Goal: Information Seeking & Learning: Understand process/instructions

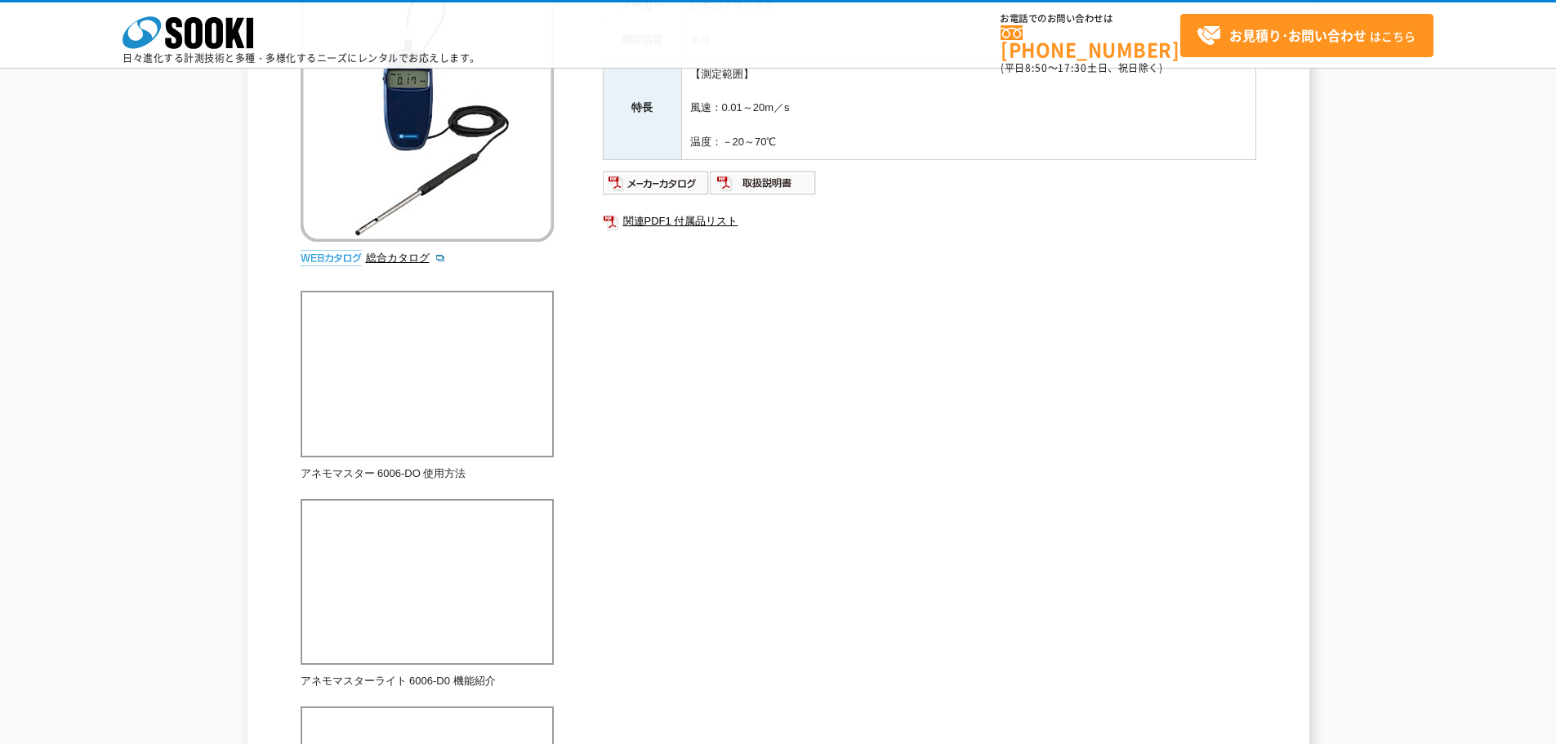
scroll to position [245, 0]
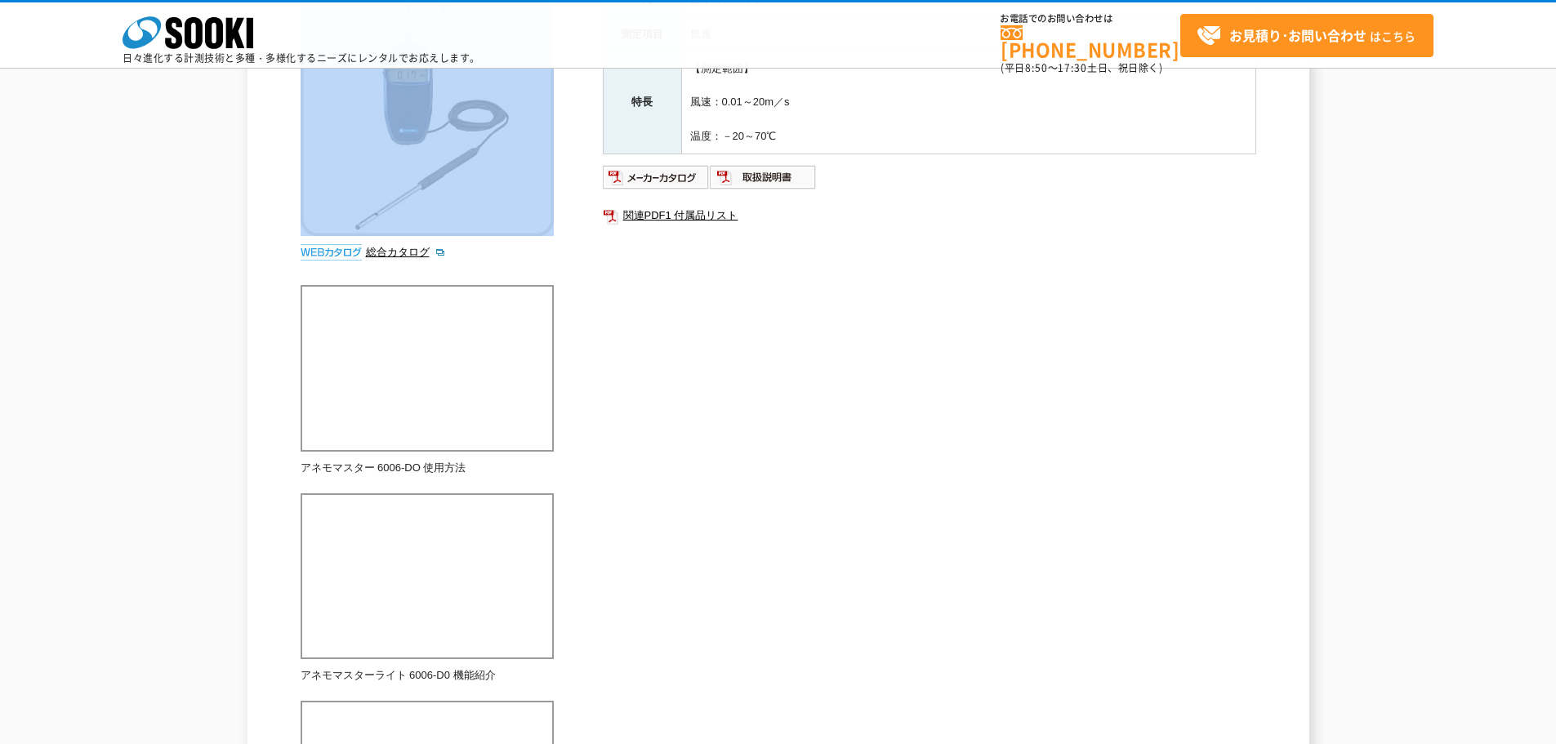
drag, startPoint x: 285, startPoint y: 251, endPoint x: 417, endPoint y: 265, distance: 133.0
click at [417, 265] on div "風速計 アネモマスター風速計 Model6006-D0 コンパクト＆シンプル設計の風速計です。 総合カタログ メーカー 日本カノマックス 測定項目 風速 特長…" at bounding box center [778, 402] width 1062 height 1013
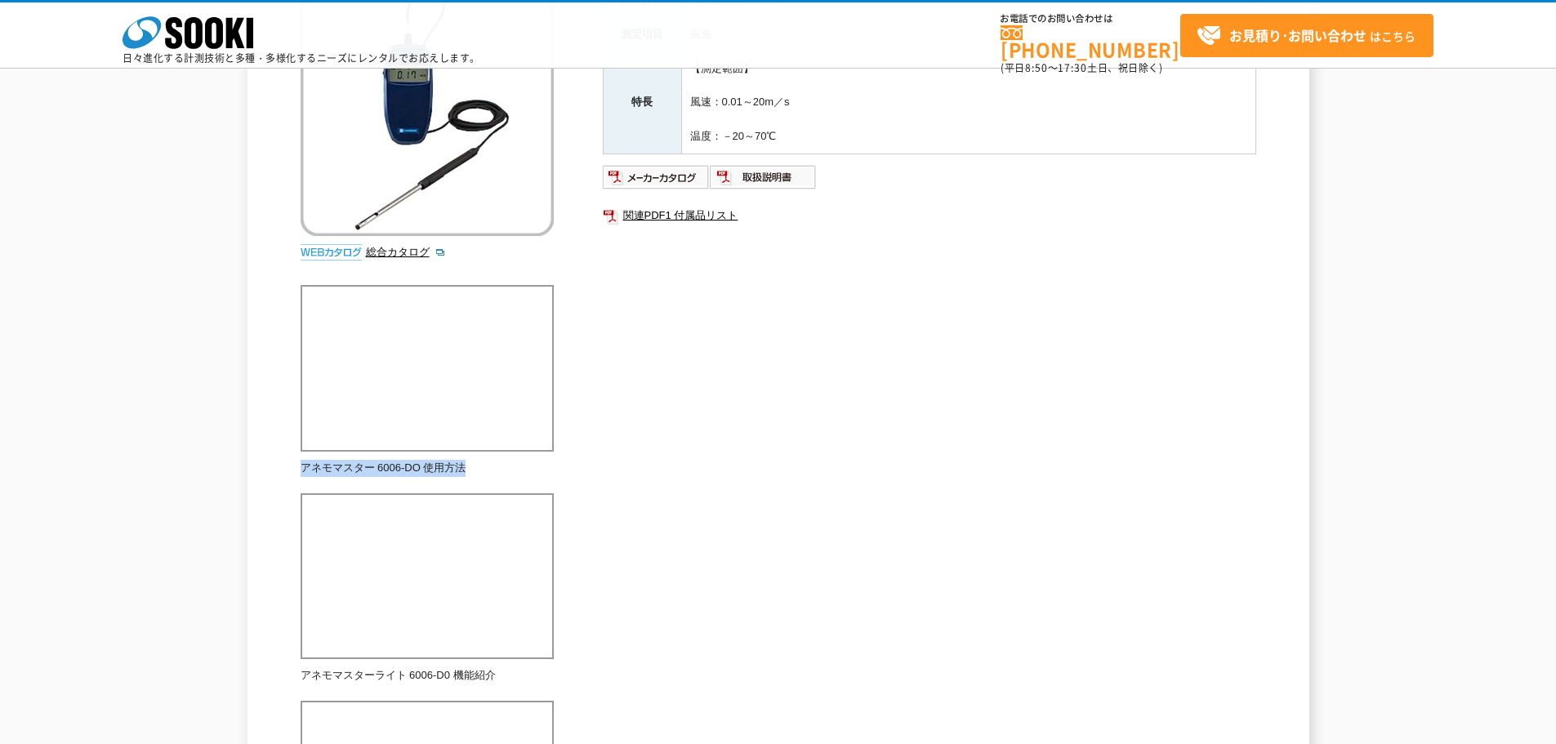
drag, startPoint x: 472, startPoint y: 466, endPoint x: 304, endPoint y: 456, distance: 168.5
click at [304, 456] on div "アネモマスター 6006-DO 使用方法" at bounding box center [427, 372] width 253 height 207
copy p "アネモマスター 6006-DO 使用方法"
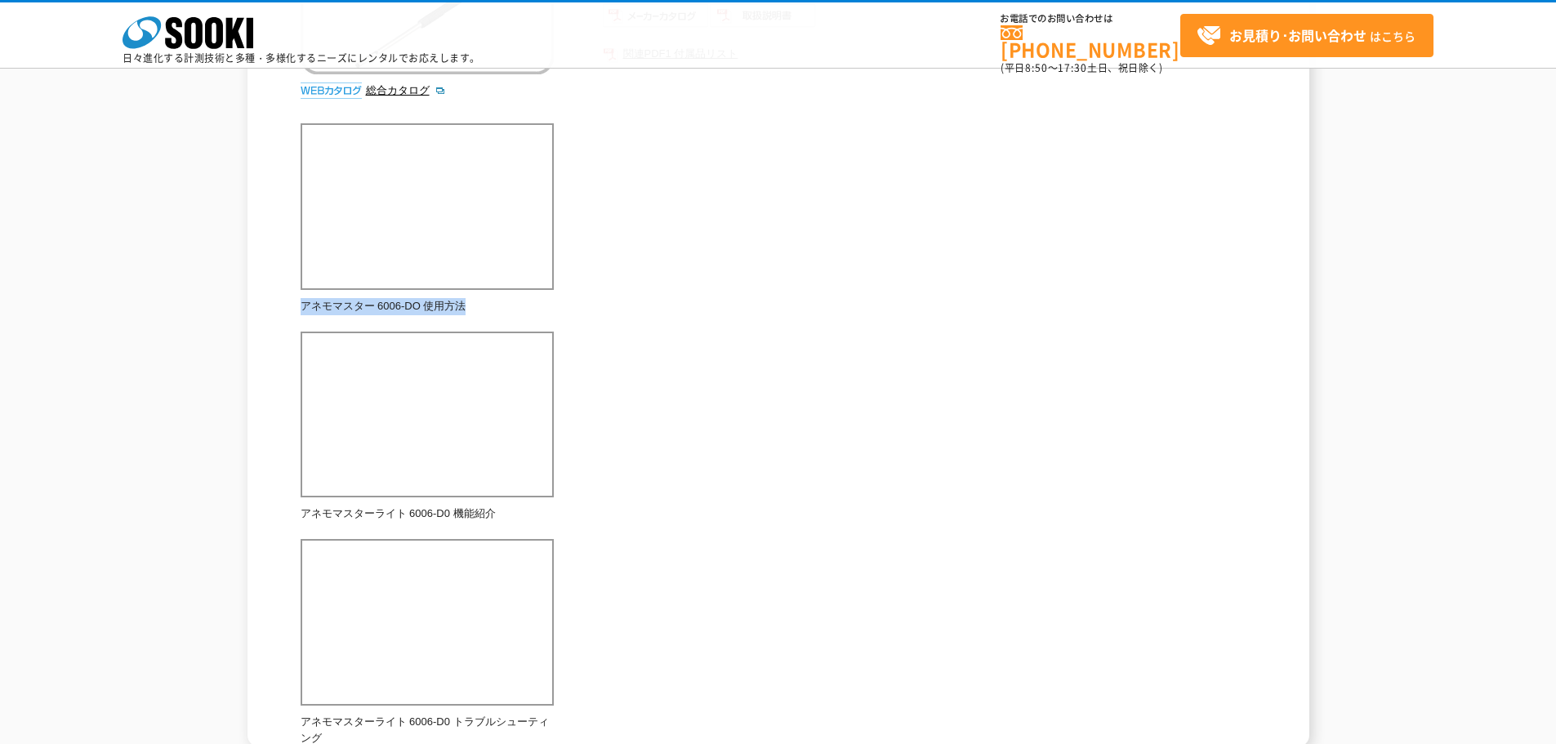
scroll to position [408, 0]
drag, startPoint x: 512, startPoint y: 519, endPoint x: 301, endPoint y: 508, distance: 211.0
click at [301, 508] on p "アネモマスターライト 6006-D0 機能紹介" at bounding box center [427, 512] width 253 height 17
copy p "アネモマスターライト 6006-D0 機能紹介"
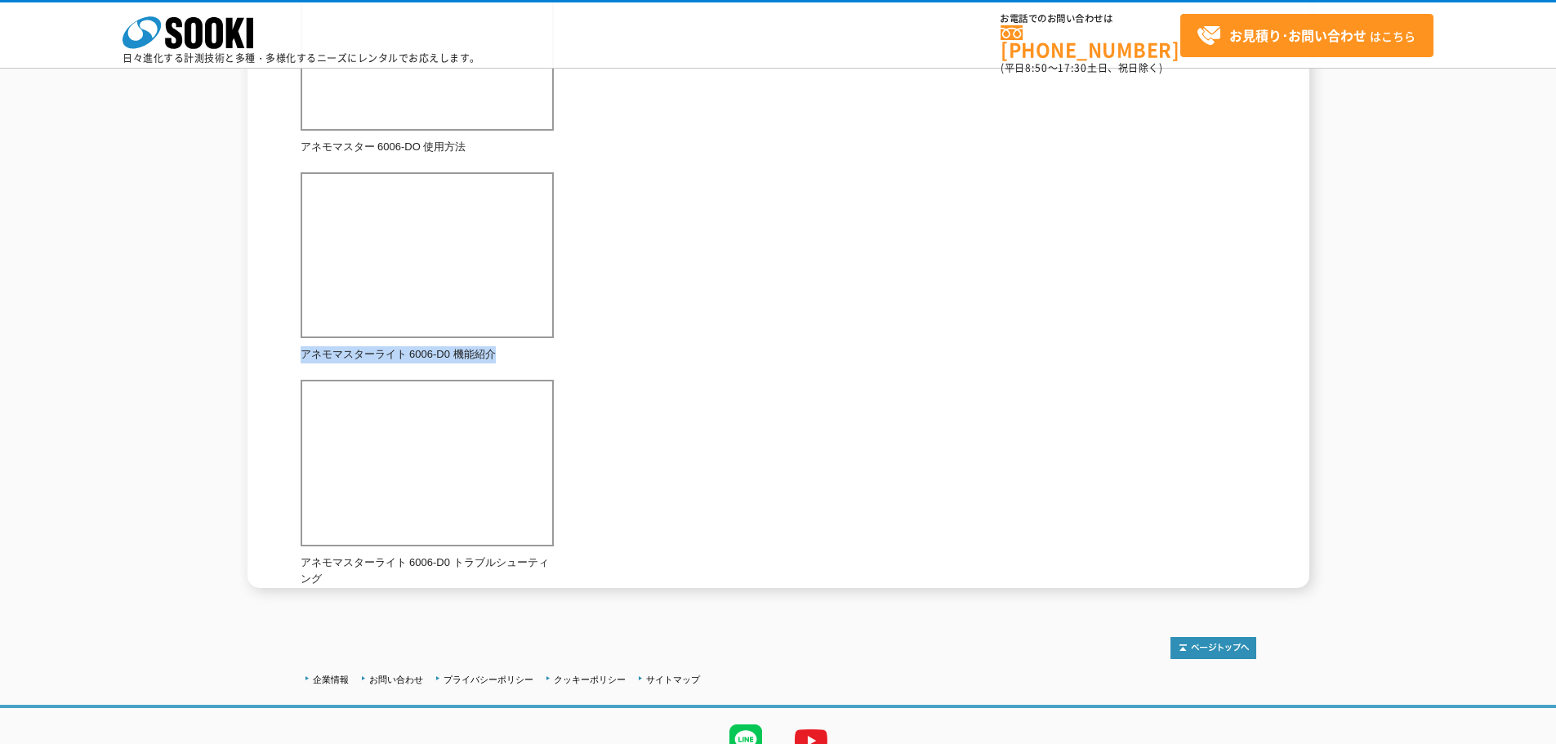
scroll to position [572, 0]
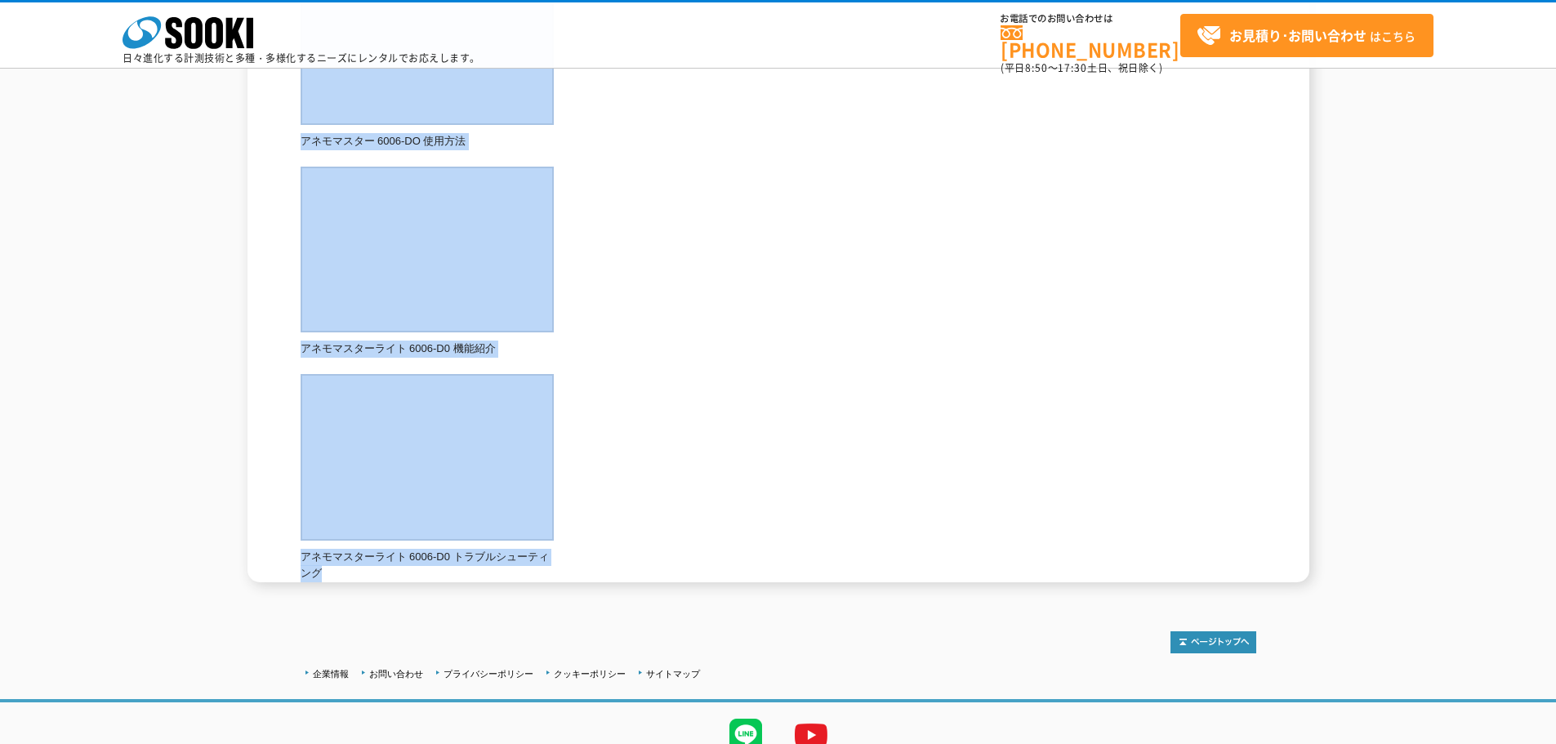
drag, startPoint x: 341, startPoint y: 575, endPoint x: 297, endPoint y: 559, distance: 46.8
click at [297, 559] on div "風速計 アネモマスター風速計 Model6006-D0 コンパクト＆シンプル設計の風速計です。 総合カタログ メーカー 日本カノマックス 測定項目 風速 特長…" at bounding box center [778, 76] width 1062 height 1013
drag, startPoint x: 684, startPoint y: 529, endPoint x: 608, endPoint y: 551, distance: 79.1
click at [684, 528] on div "コンパクト＆シンプル設計の風速計です。 総合カタログ メーカー 日本カノマックス 測定項目 風速 特長 【測定範囲】 風速：0.01～20m／s 温度：－20…" at bounding box center [779, 103] width 956 height 960
click at [627, 546] on div "コンパクト＆シンプル設計の風速計です。 総合カタログ メーカー 日本カノマックス 測定項目 風速 特長 【測定範囲】 風速：0.01～20m／s 温度：－20…" at bounding box center [779, 103] width 956 height 960
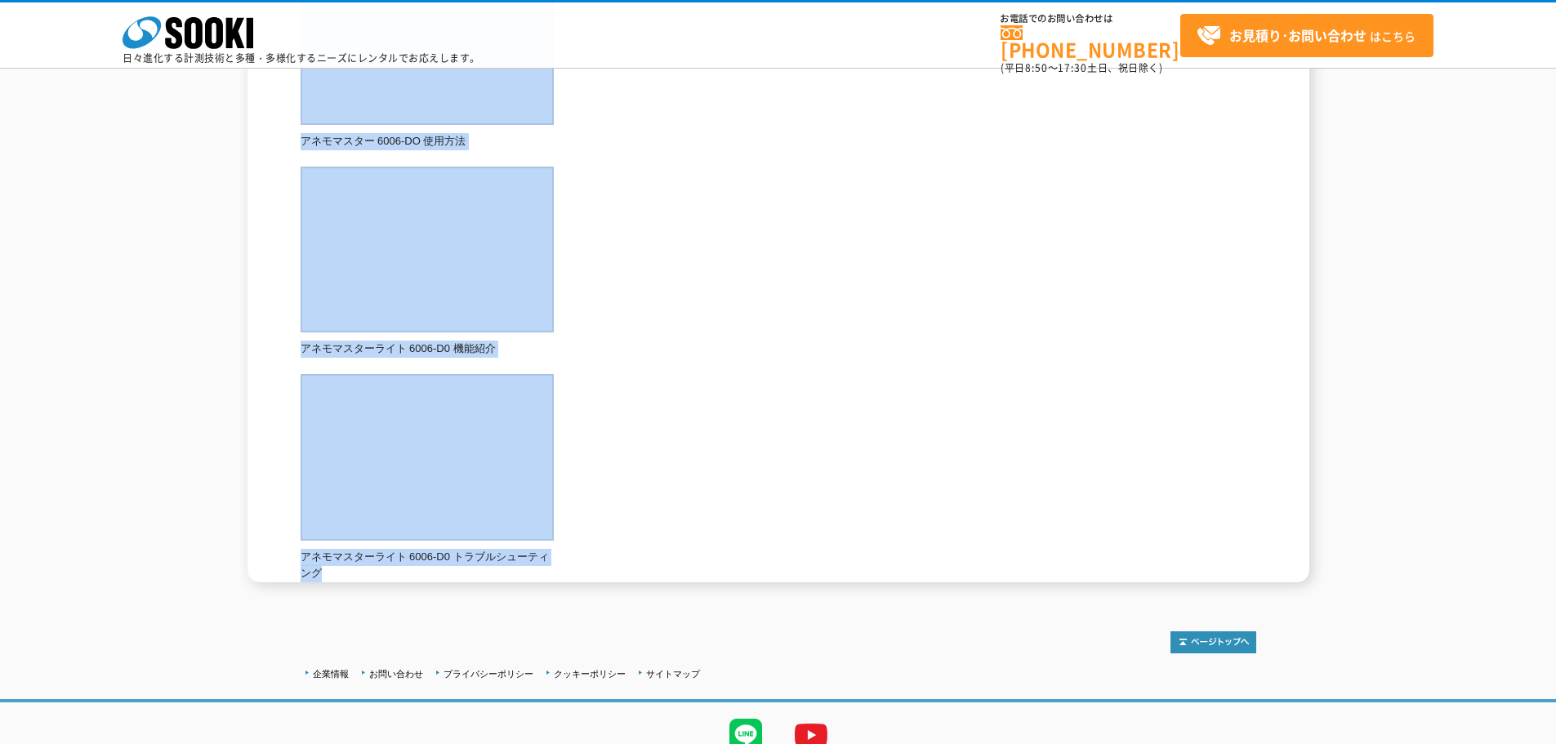
click at [528, 578] on p "アネモマスターライト 6006-D0 トラブルシューティング" at bounding box center [427, 566] width 253 height 34
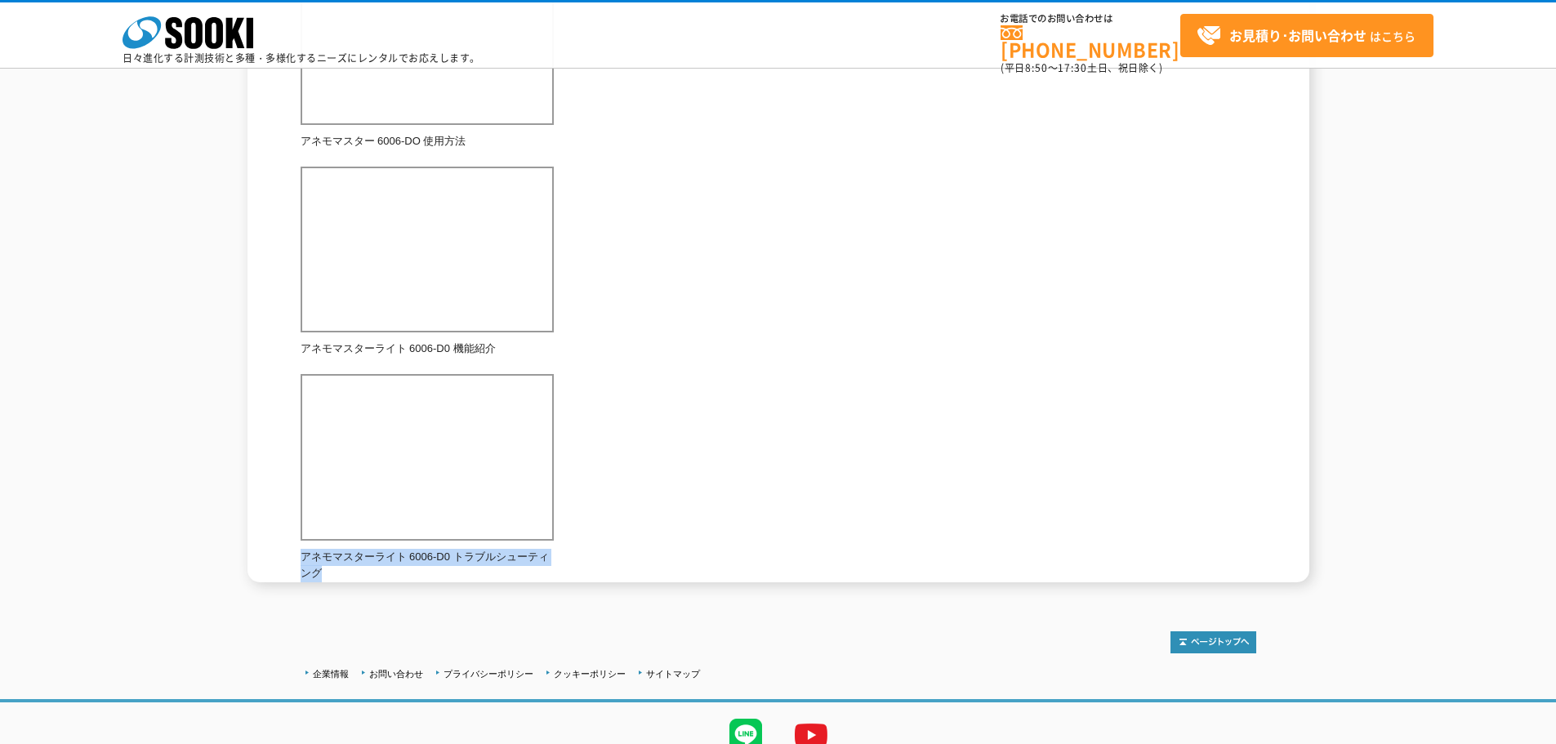
drag, startPoint x: 334, startPoint y: 570, endPoint x: 302, endPoint y: 559, distance: 33.8
click at [302, 559] on p "アネモマスターライト 6006-D0 トラブルシューティング" at bounding box center [427, 566] width 253 height 34
copy p "アネモマスターライト 6006-D0 トラブルシューティング"
click at [919, 388] on div "コンパクト＆シンプル設計の風速計です。 総合カタログ メーカー 日本カノマックス 測定項目 風速 特長 【測定範囲】 風速：0.01～20m／s 温度：－20…" at bounding box center [779, 103] width 956 height 960
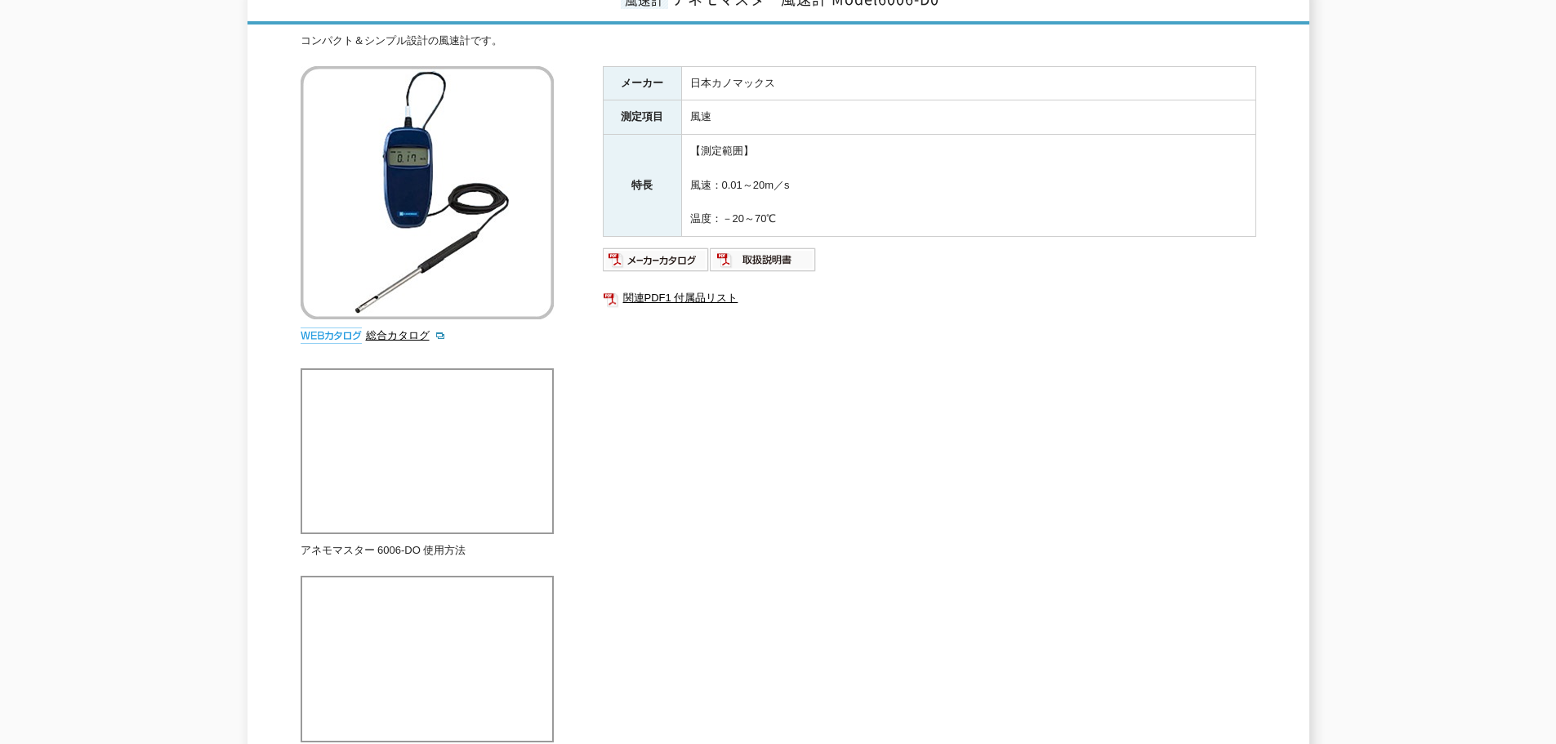
scroll to position [82, 0]
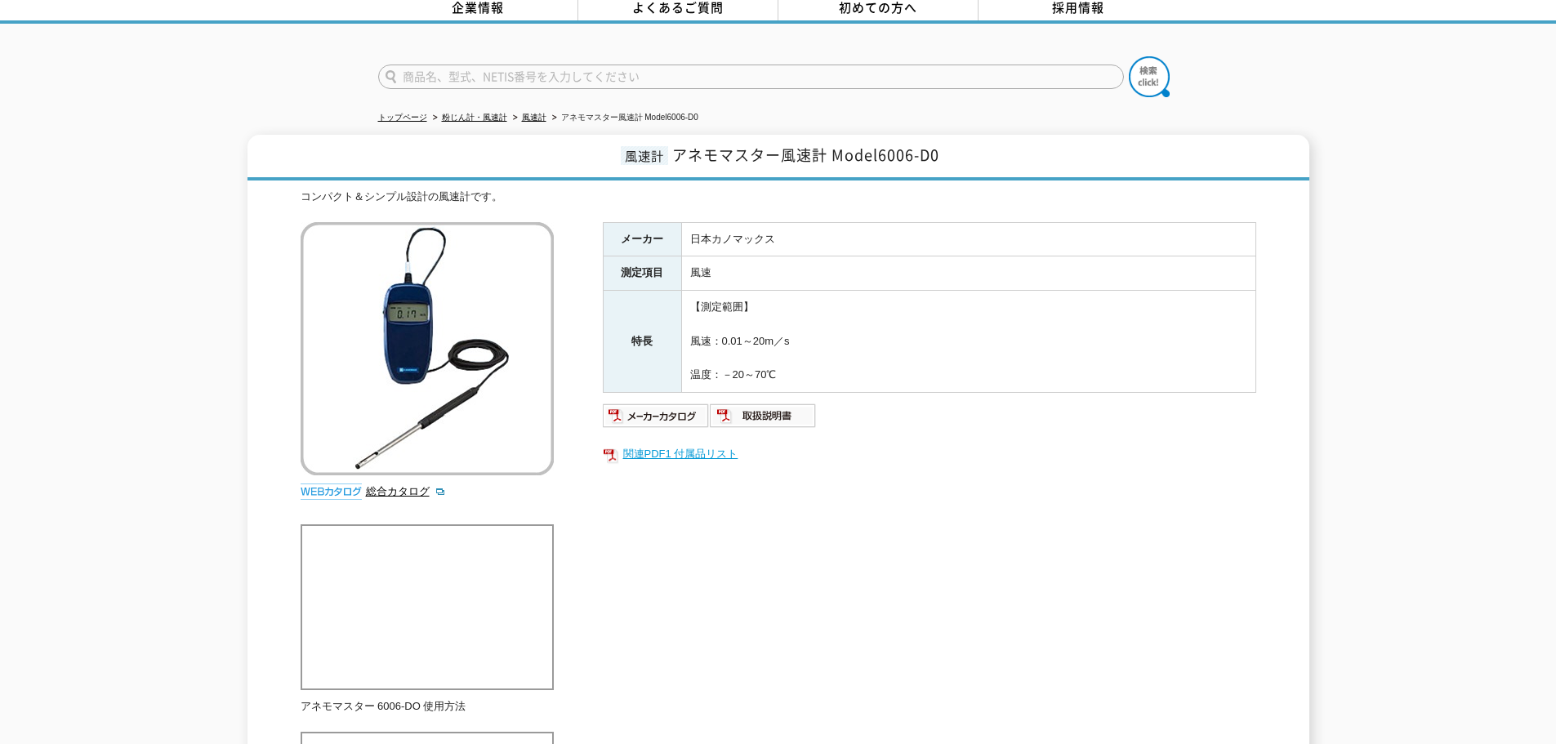
click at [702, 449] on link "関連PDF1 付属品リスト" at bounding box center [929, 453] width 653 height 21
click at [382, 485] on link "総合カタログ" at bounding box center [406, 491] width 80 height 12
